Goal: Navigation & Orientation: Find specific page/section

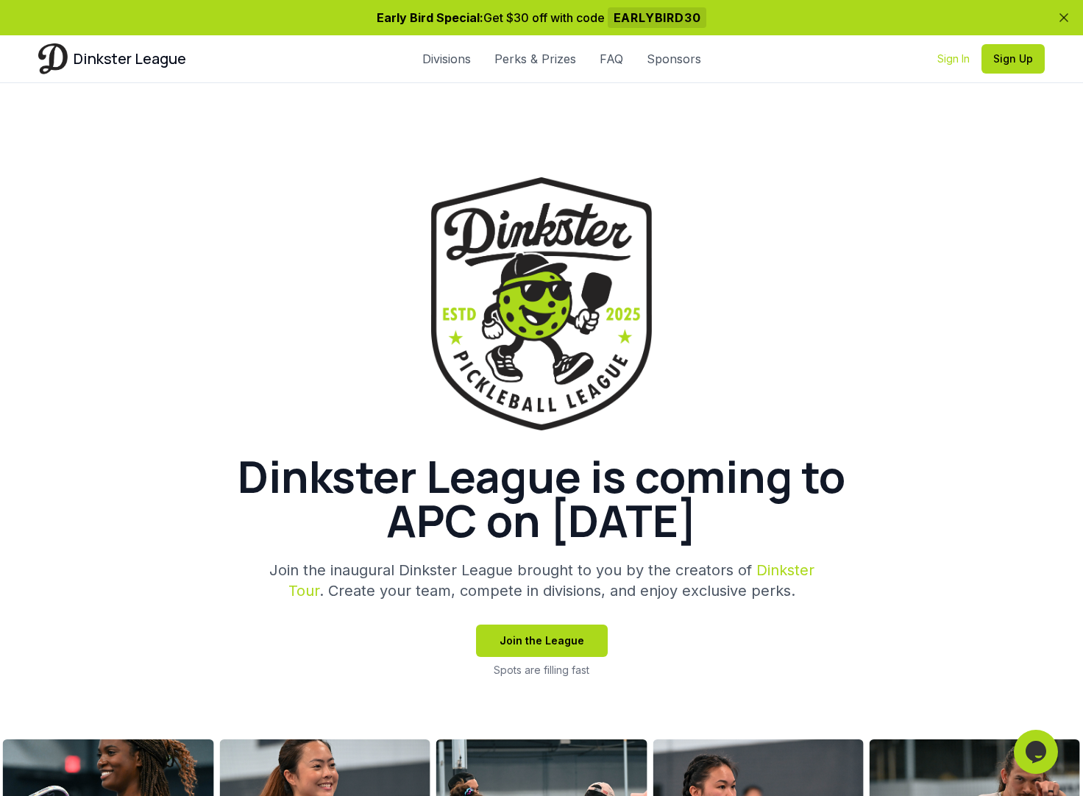
click at [952, 60] on link "Sign In" at bounding box center [954, 59] width 32 height 15
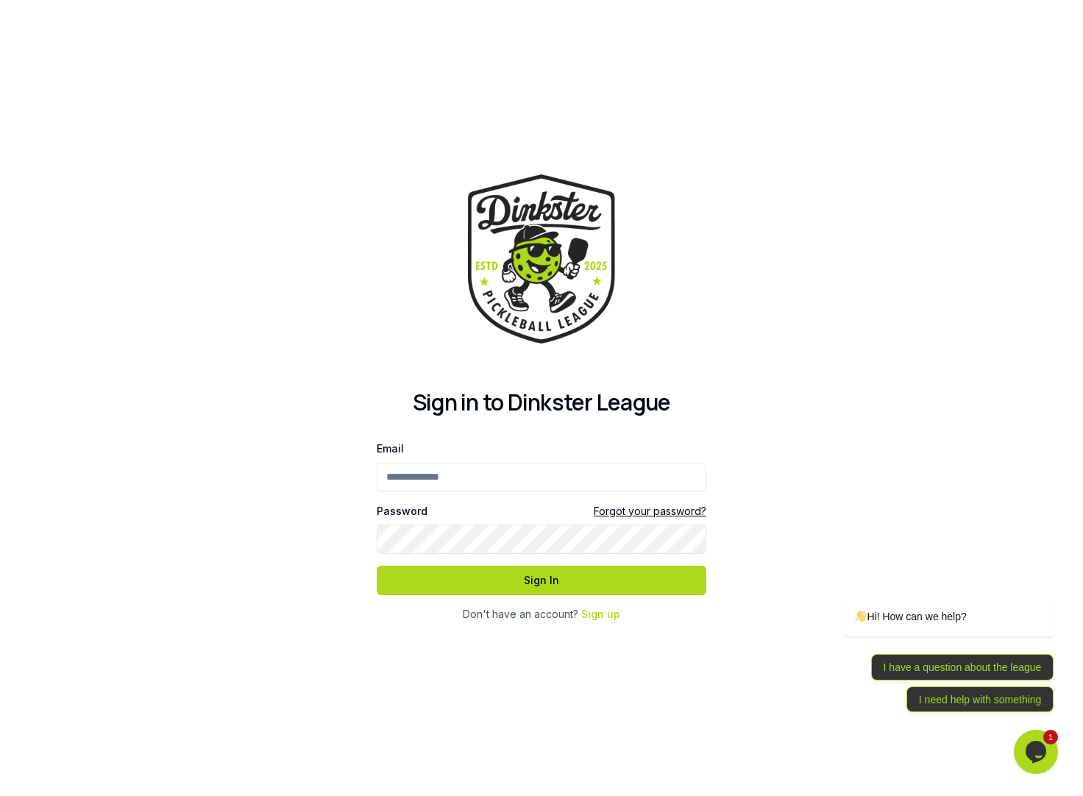
type input "**********"
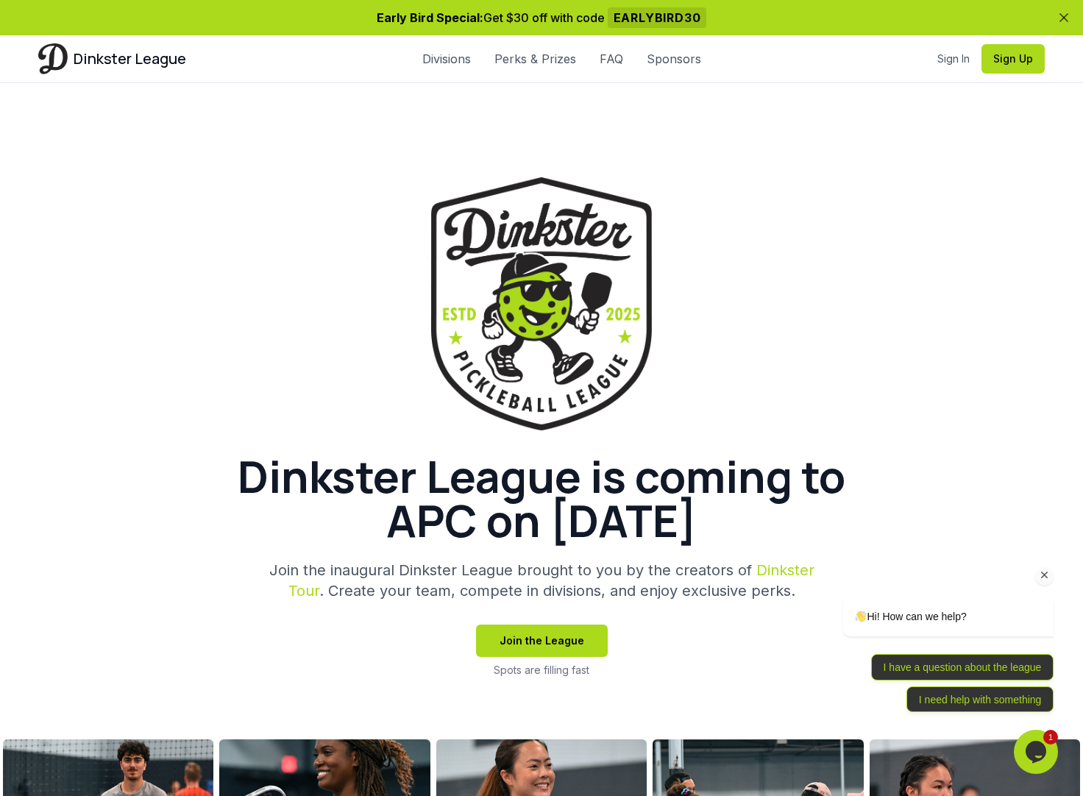
click at [1044, 579] on icon "Chat attention grabber" at bounding box center [1045, 575] width 13 height 13
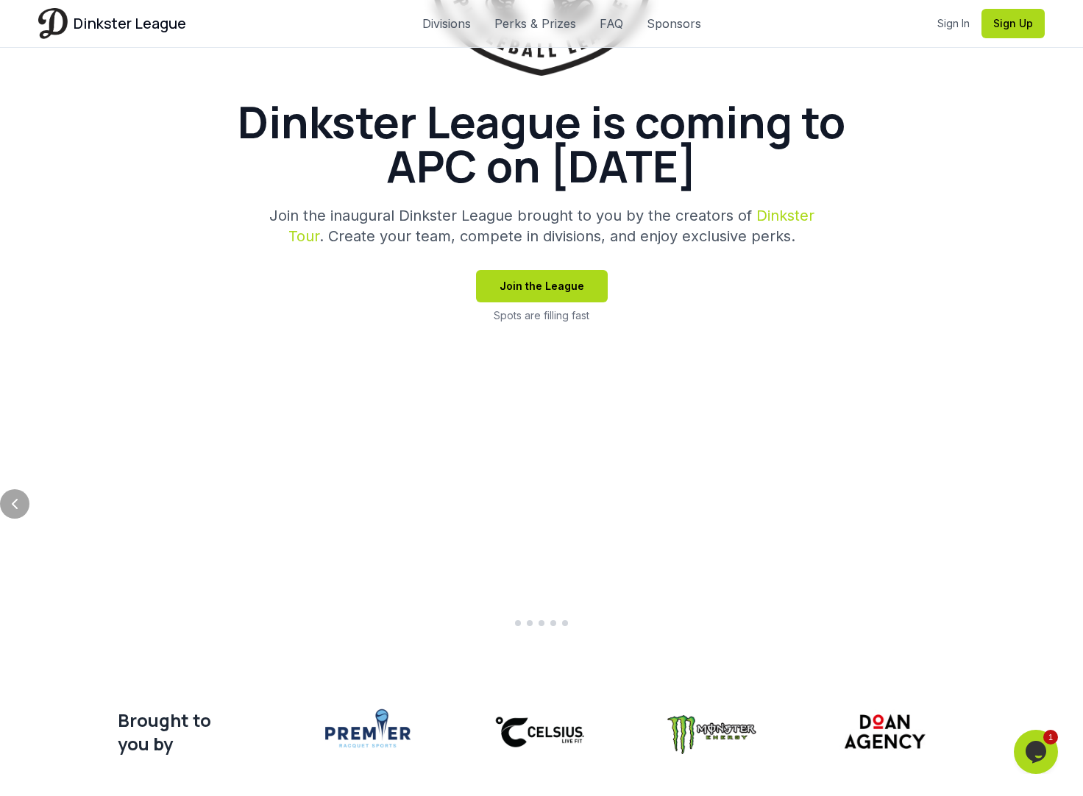
scroll to position [353, 0]
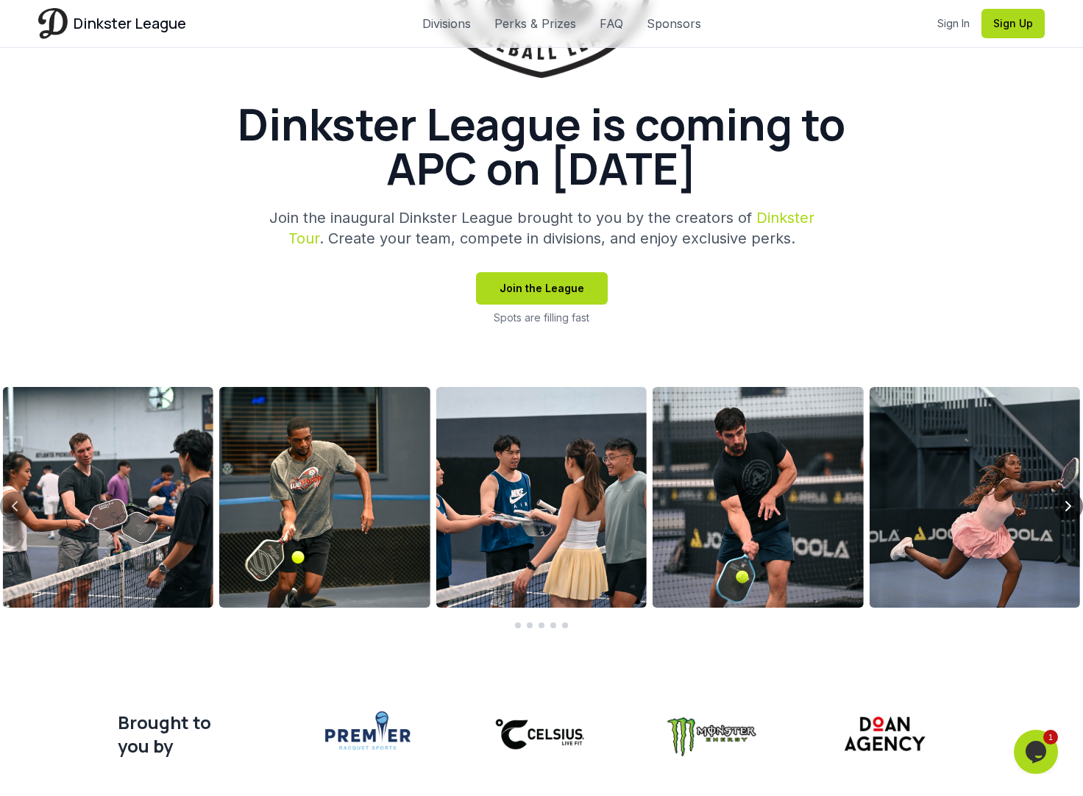
click at [1070, 503] on icon "Next slide" at bounding box center [1069, 507] width 18 height 18
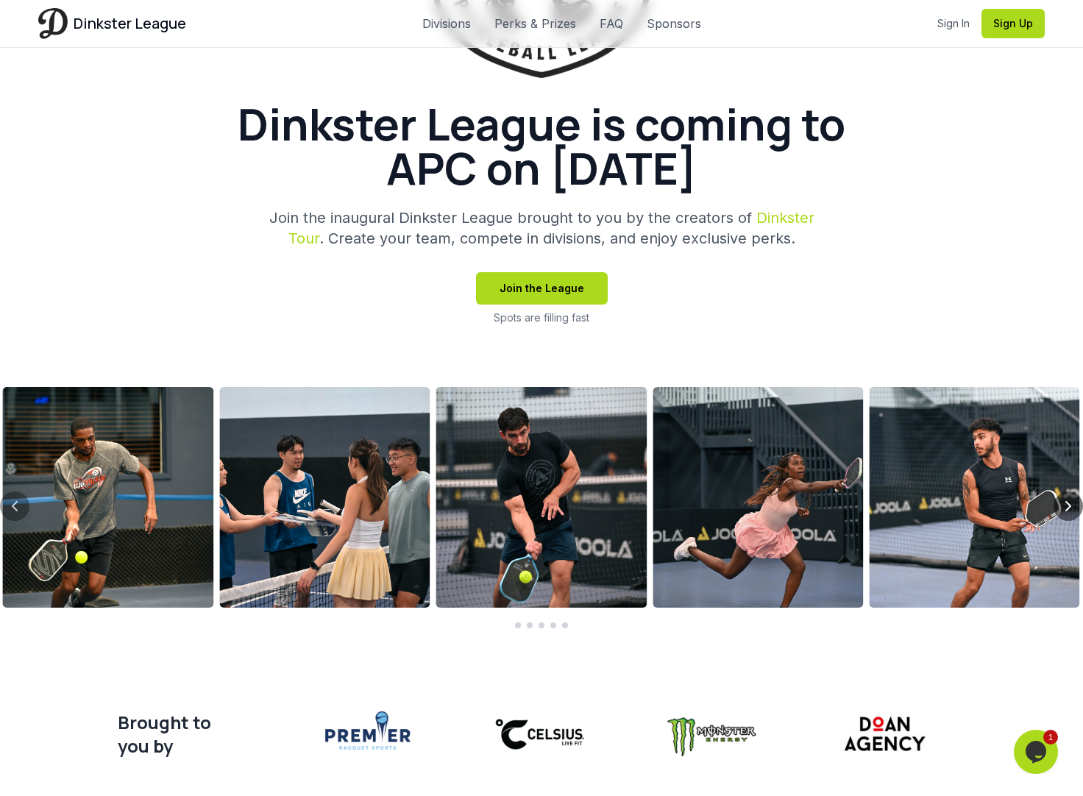
click at [1068, 506] on icon "Next slide" at bounding box center [1069, 507] width 18 height 18
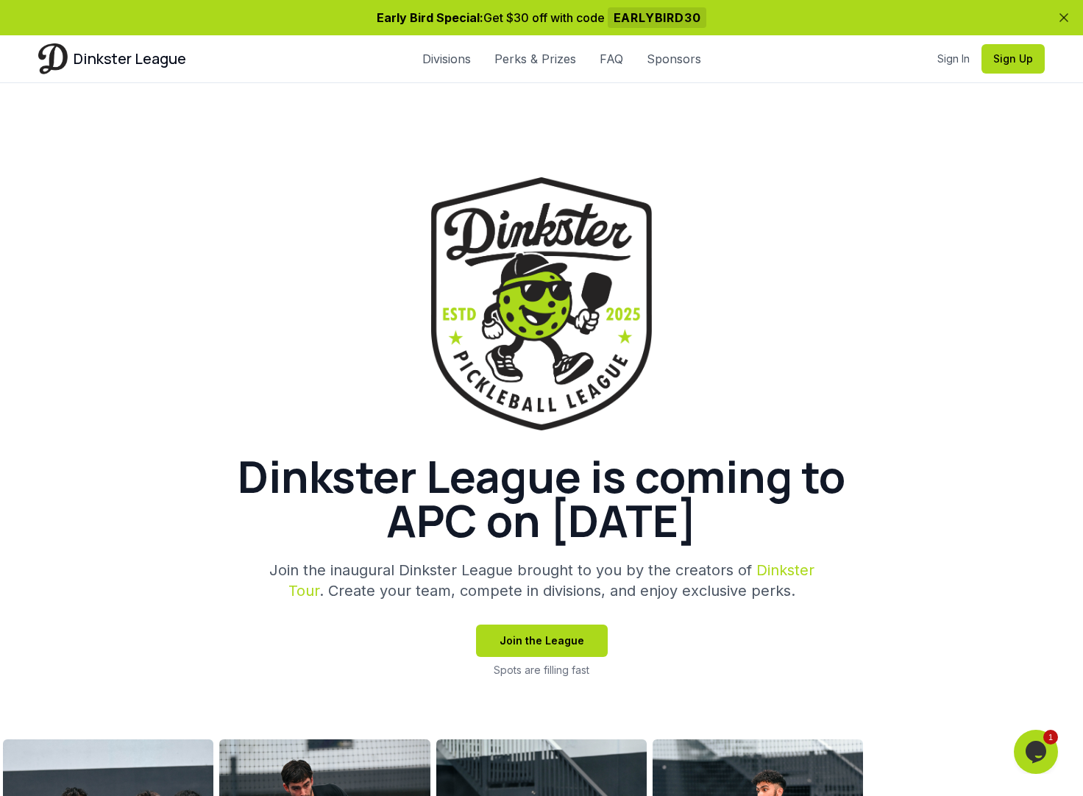
scroll to position [48, 0]
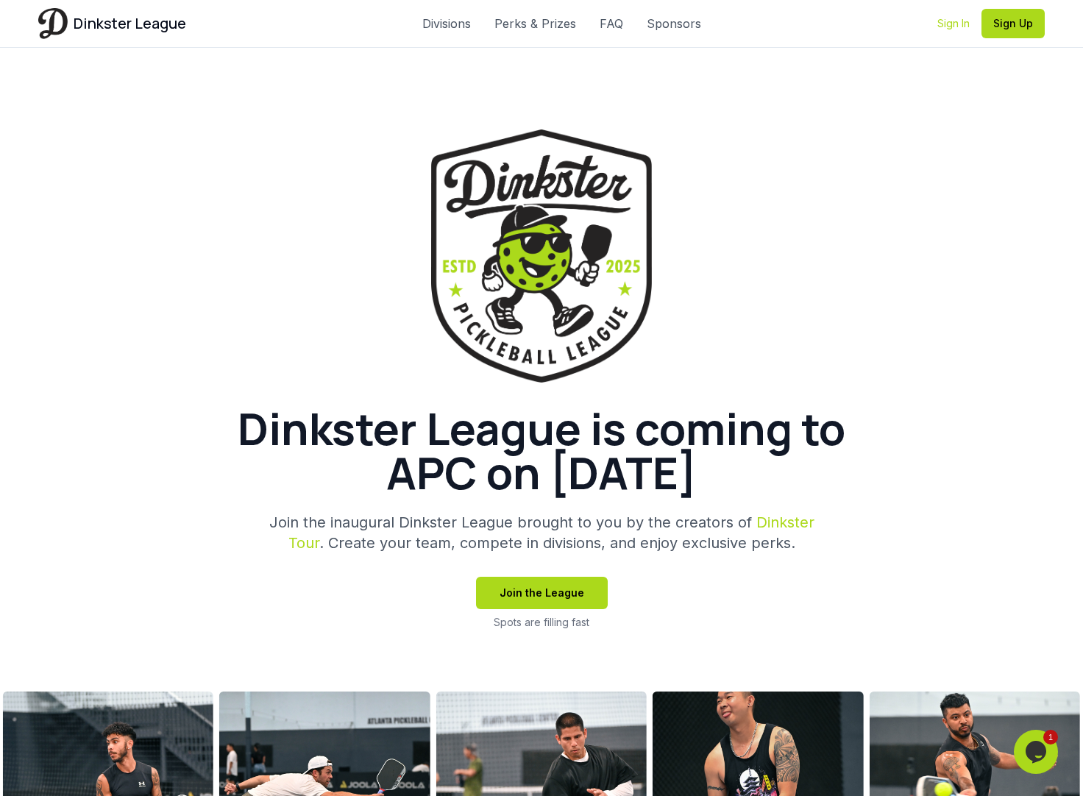
click at [960, 25] on link "Sign In" at bounding box center [954, 23] width 32 height 15
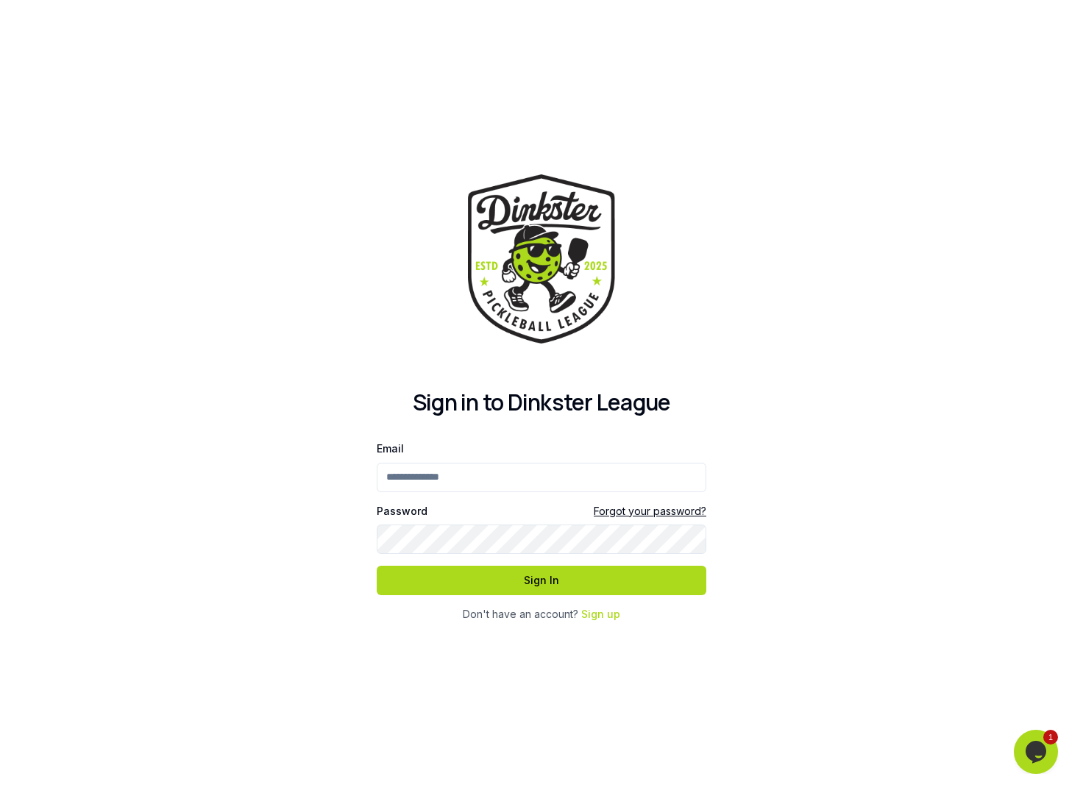
type input "**********"
click at [517, 580] on button "Sign In" at bounding box center [542, 580] width 330 height 29
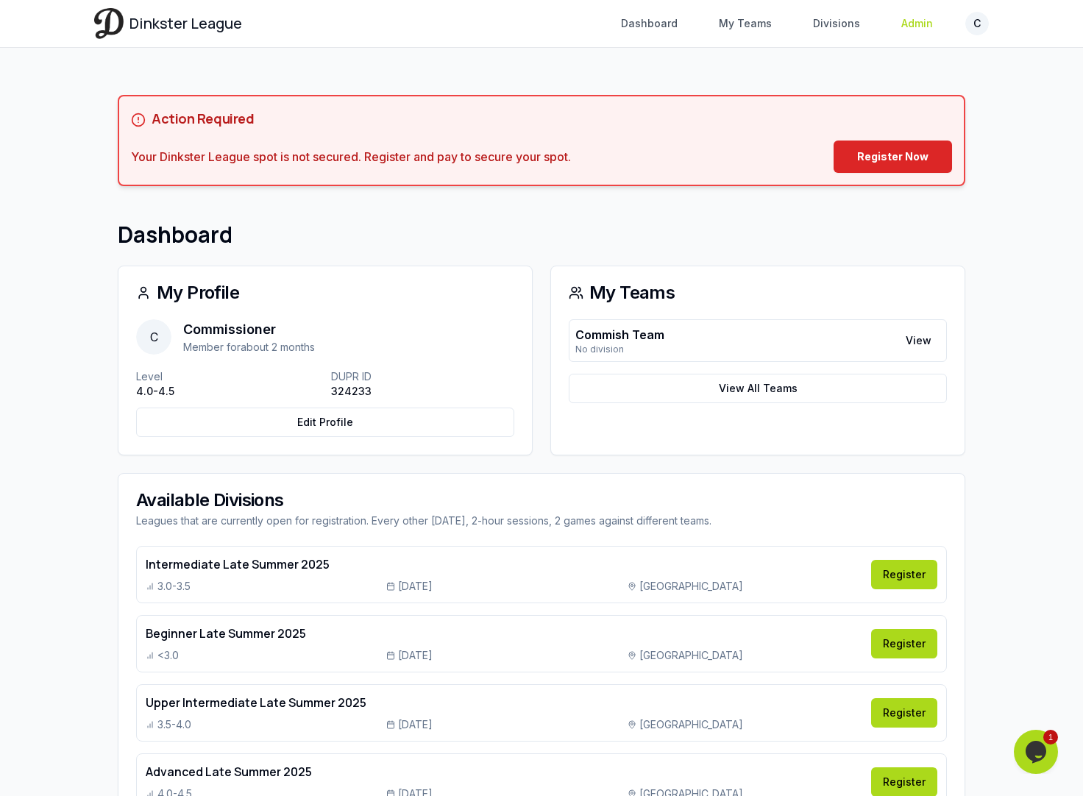
click at [929, 22] on link "Admin" at bounding box center [917, 23] width 49 height 26
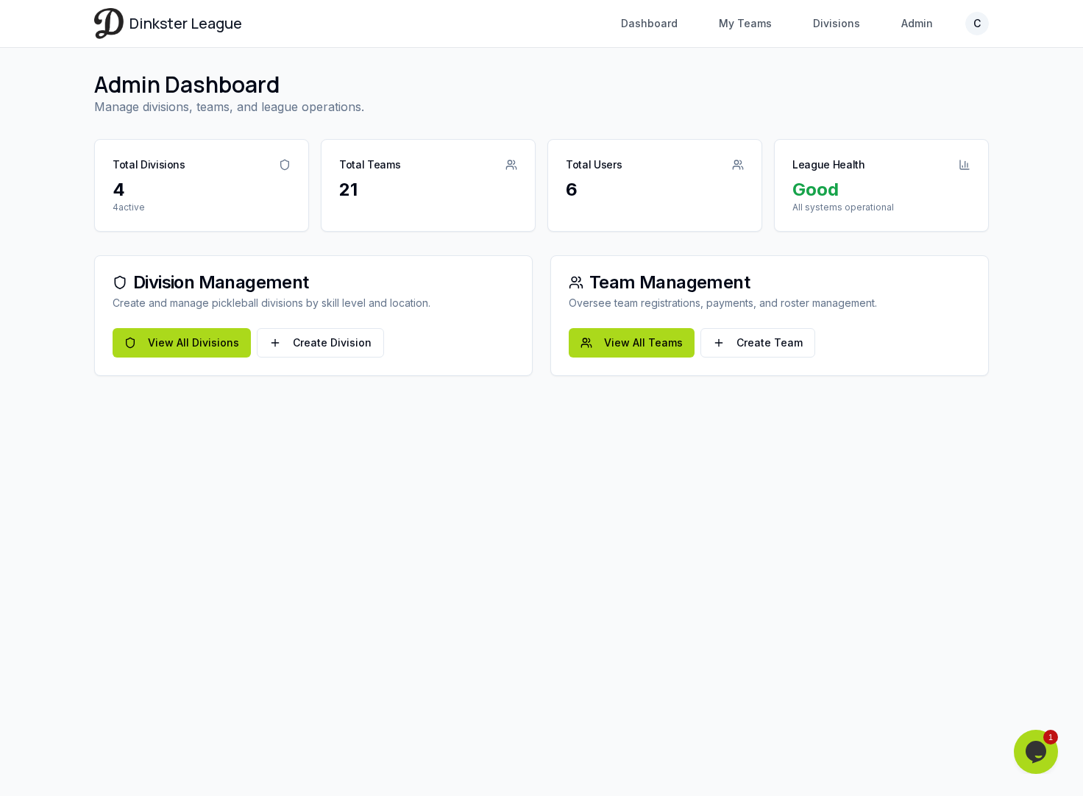
click at [599, 163] on div "Total Users" at bounding box center [594, 165] width 56 height 15
drag, startPoint x: 587, startPoint y: 192, endPoint x: 545, endPoint y: 192, distance: 42.0
click at [546, 192] on div "Total Divisions 4 4 active Total Teams 21 Total Users 6 League Health Good All …" at bounding box center [541, 185] width 895 height 93
click at [631, 198] on div "6" at bounding box center [655, 190] width 178 height 24
click at [645, 342] on link "View All Teams" at bounding box center [632, 342] width 126 height 29
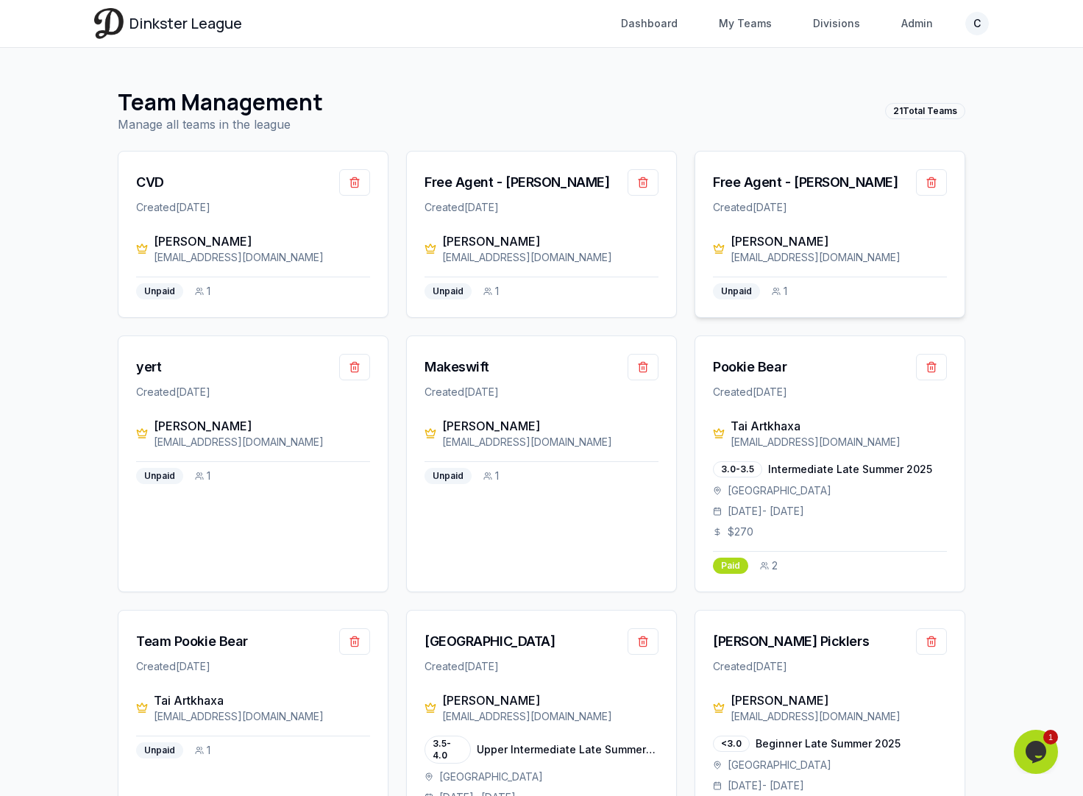
click at [720, 244] on icon at bounding box center [719, 249] width 12 height 12
click at [777, 252] on div "[EMAIL_ADDRESS][DOMAIN_NAME]" at bounding box center [839, 257] width 216 height 15
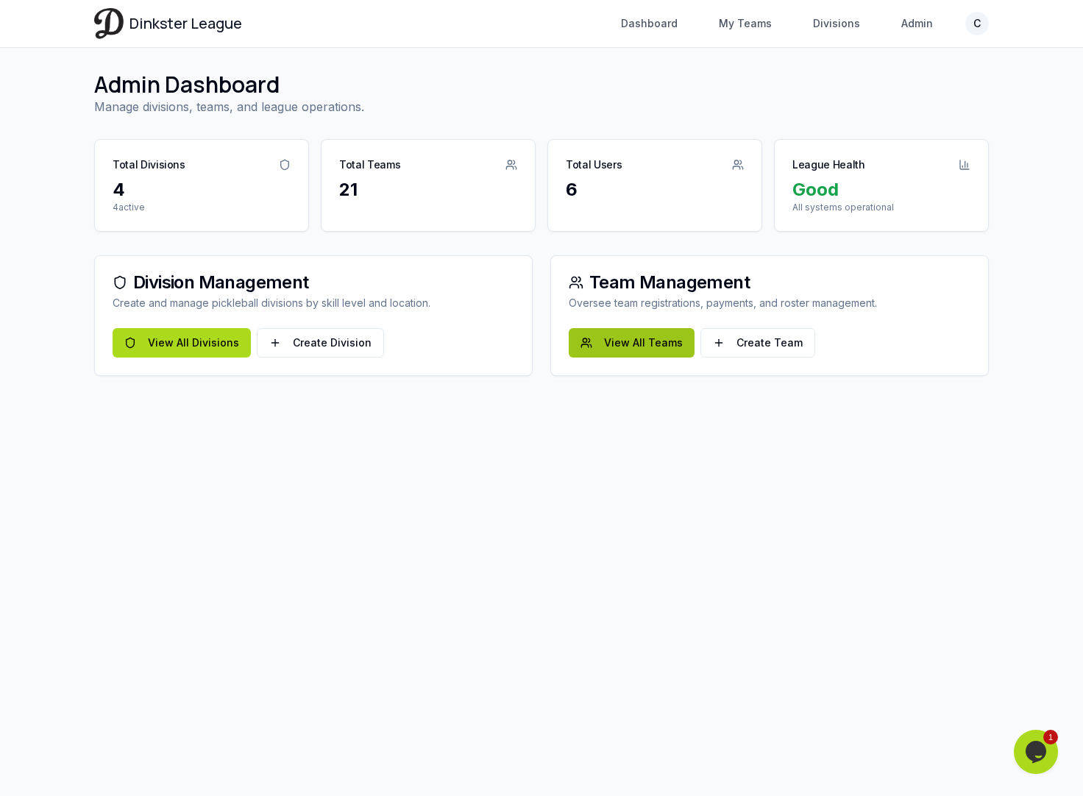
click at [647, 345] on link "View All Teams" at bounding box center [632, 342] width 126 height 29
